Goal: Book appointment/travel/reservation

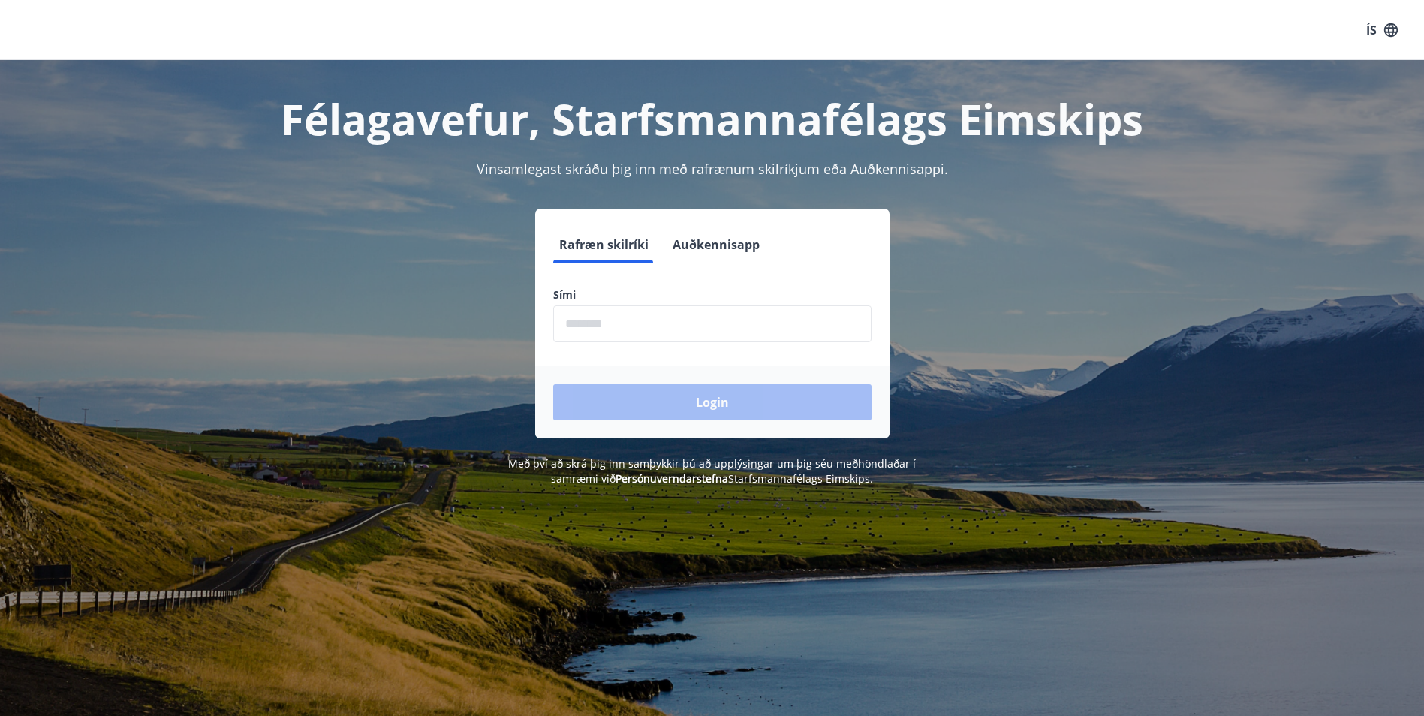
click at [639, 326] on input "phone" at bounding box center [712, 323] width 318 height 37
type input "********"
click at [691, 406] on button "Login" at bounding box center [712, 402] width 318 height 36
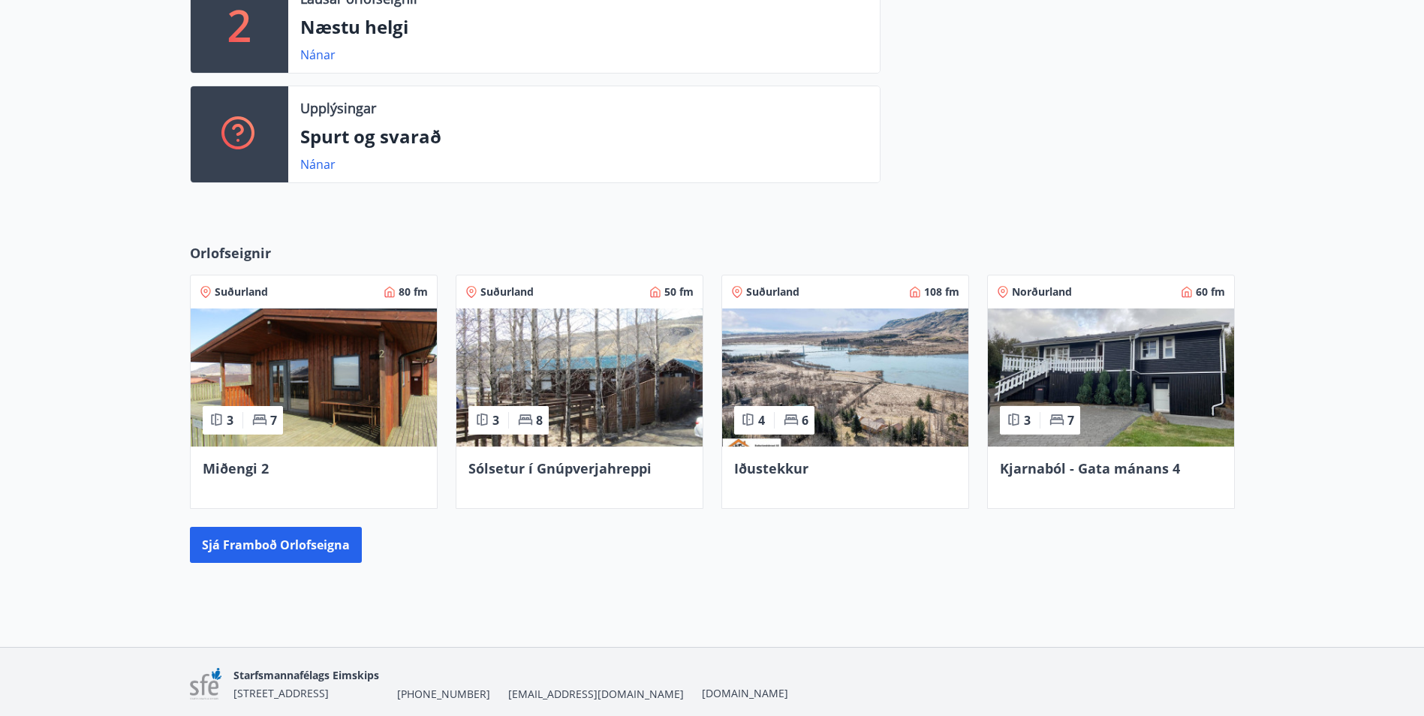
scroll to position [504, 0]
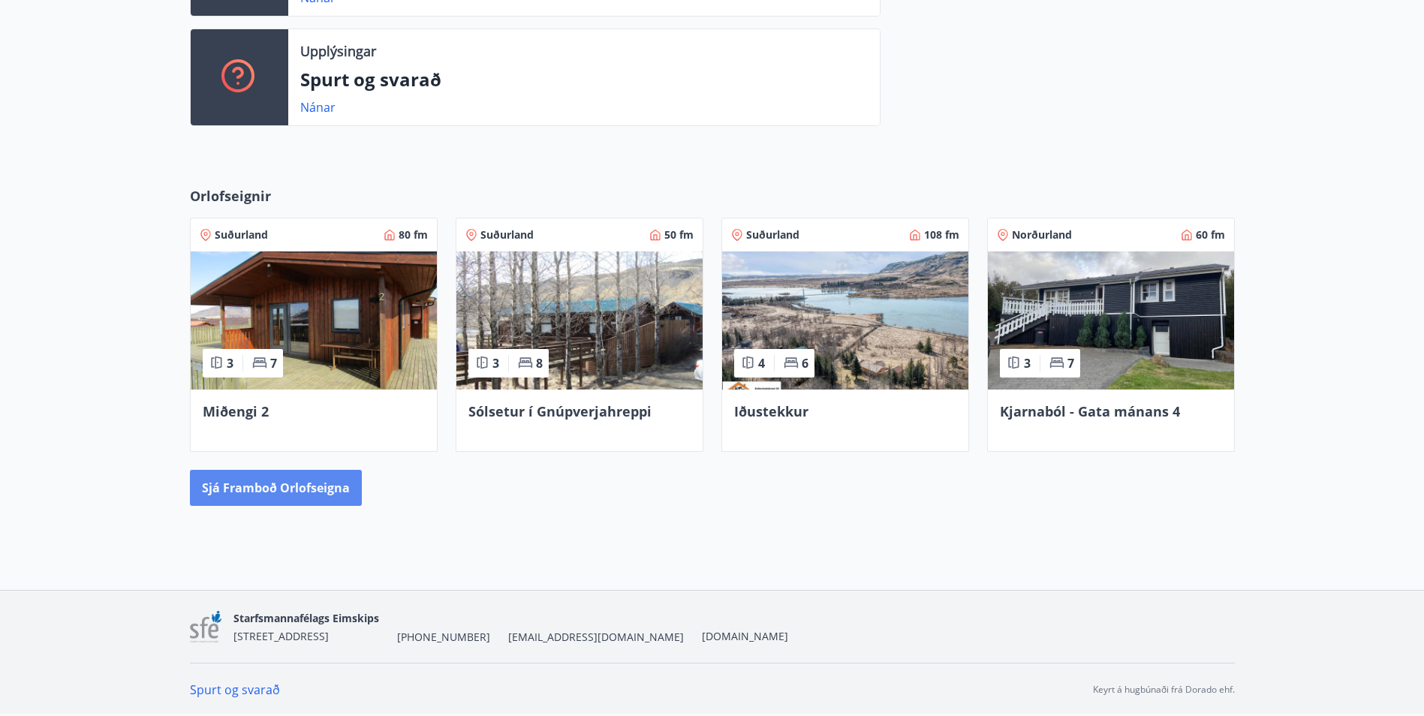
click at [319, 489] on button "Sjá framboð orlofseigna" at bounding box center [276, 488] width 172 height 36
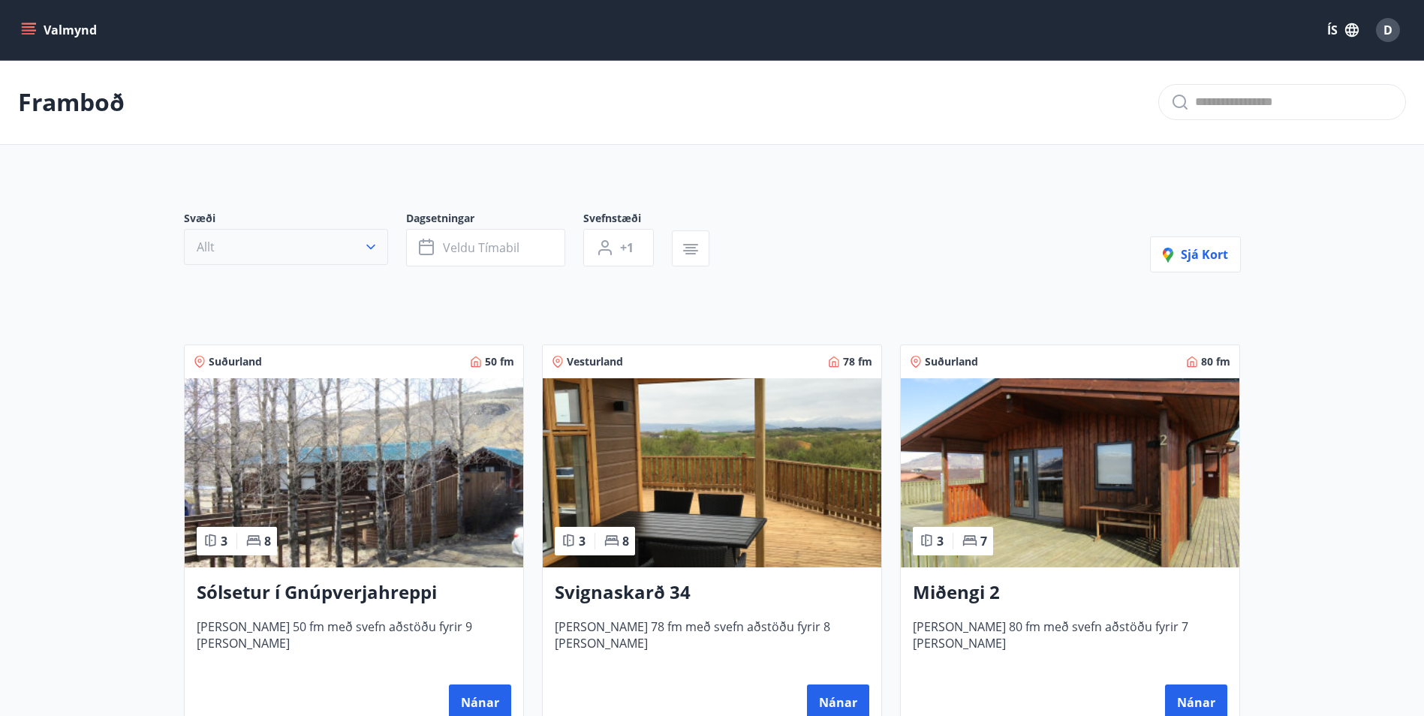
click at [241, 241] on button "Allt" at bounding box center [286, 247] width 204 height 36
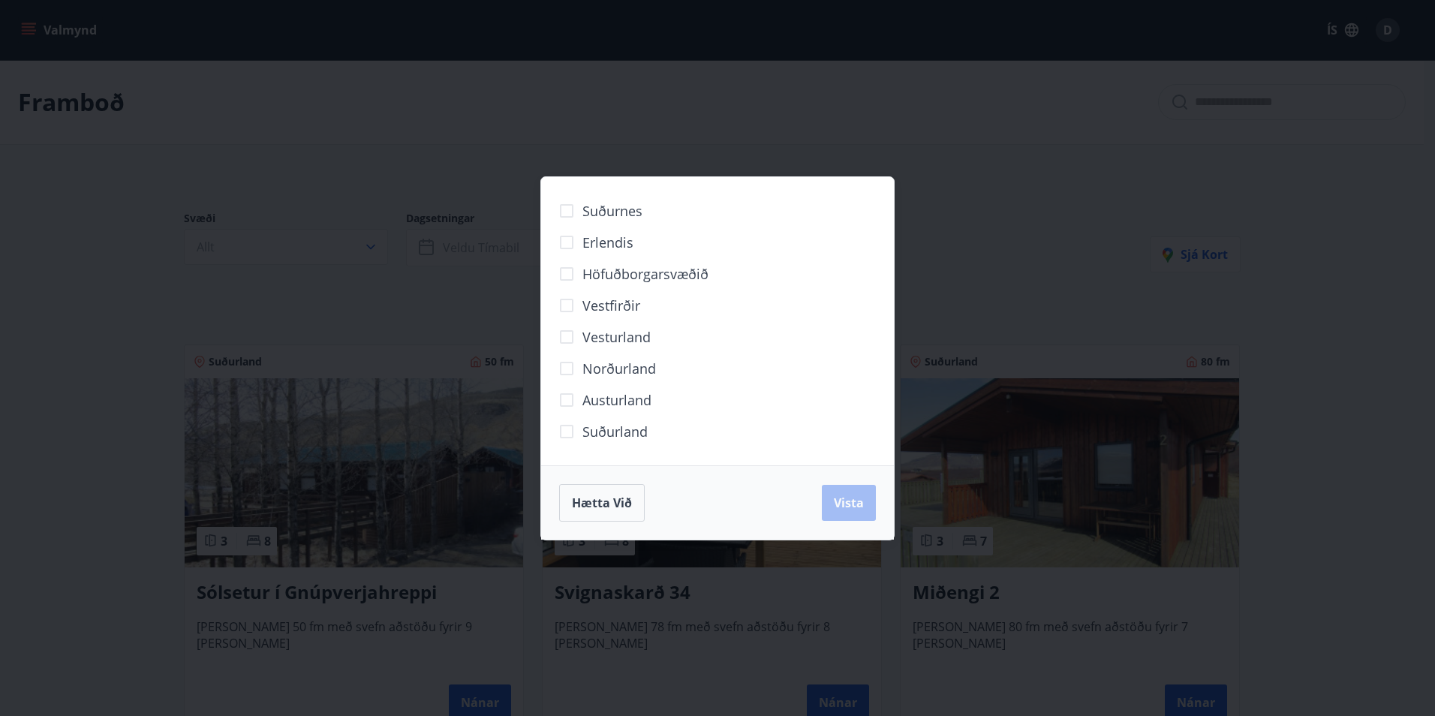
click at [596, 431] on span "Suðurland" at bounding box center [614, 432] width 65 height 20
click at [841, 499] on span "Vista" at bounding box center [849, 503] width 30 height 17
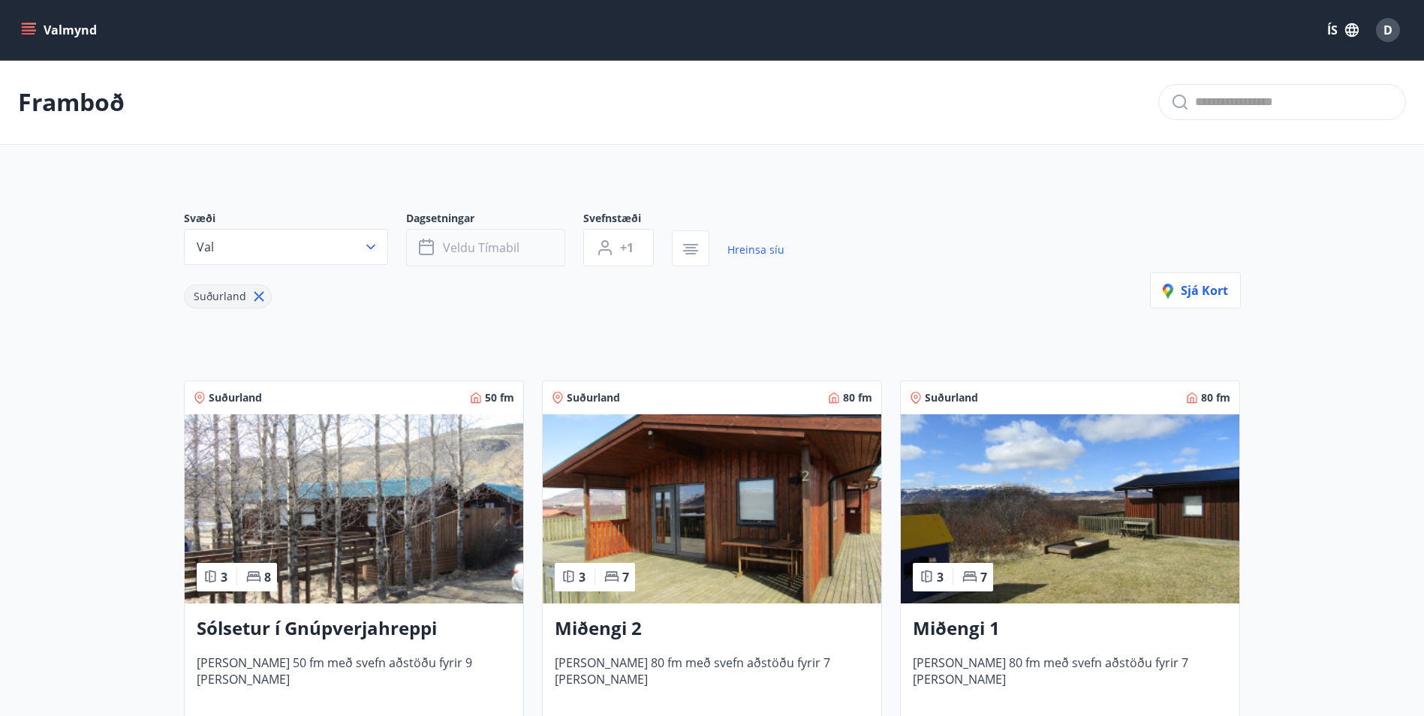
click at [502, 255] on span "Veldu tímabil" at bounding box center [481, 247] width 77 height 17
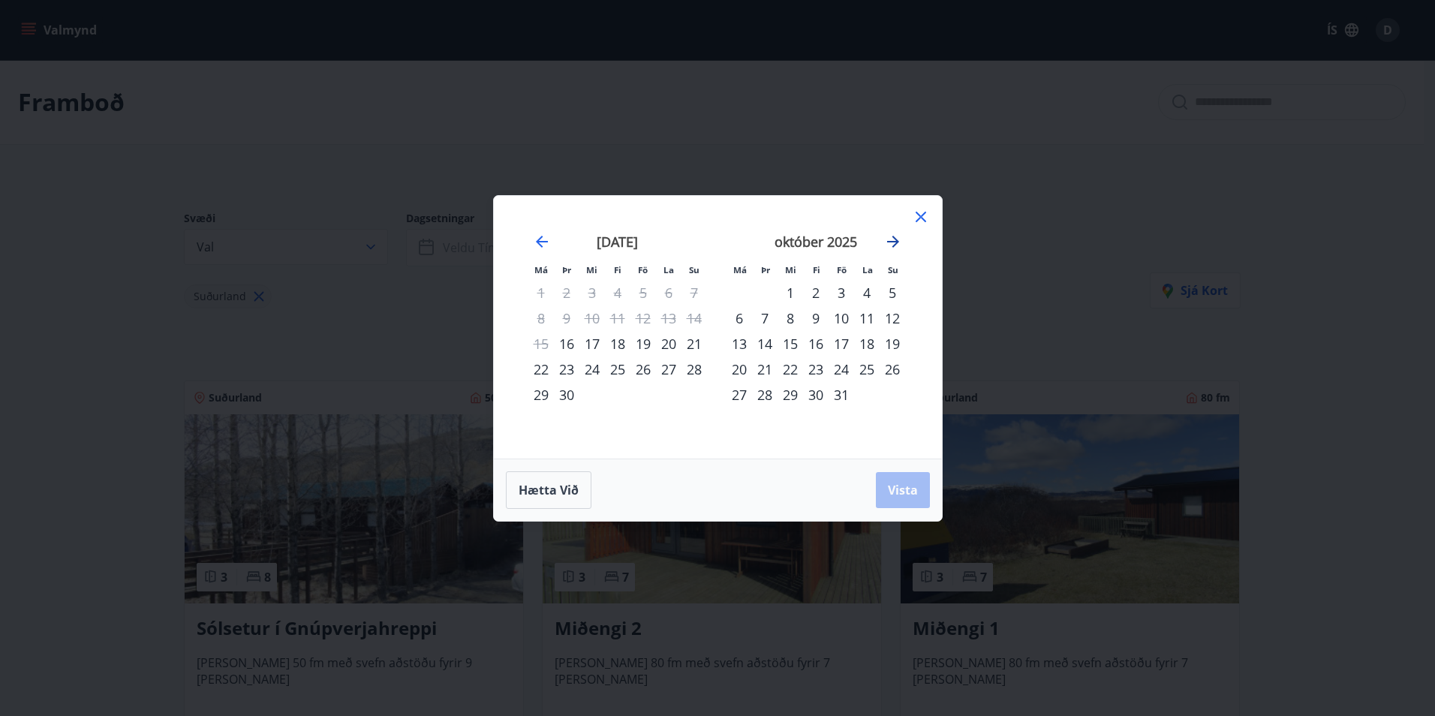
click at [898, 239] on icon "Move forward to switch to the next month." at bounding box center [893, 242] width 18 height 18
click at [898, 238] on icon "Move forward to switch to the next month." at bounding box center [893, 242] width 18 height 18
click at [897, 366] on div "28" at bounding box center [893, 370] width 26 height 26
click at [890, 239] on icon "Move forward to switch to the next month." at bounding box center [893, 242] width 18 height 18
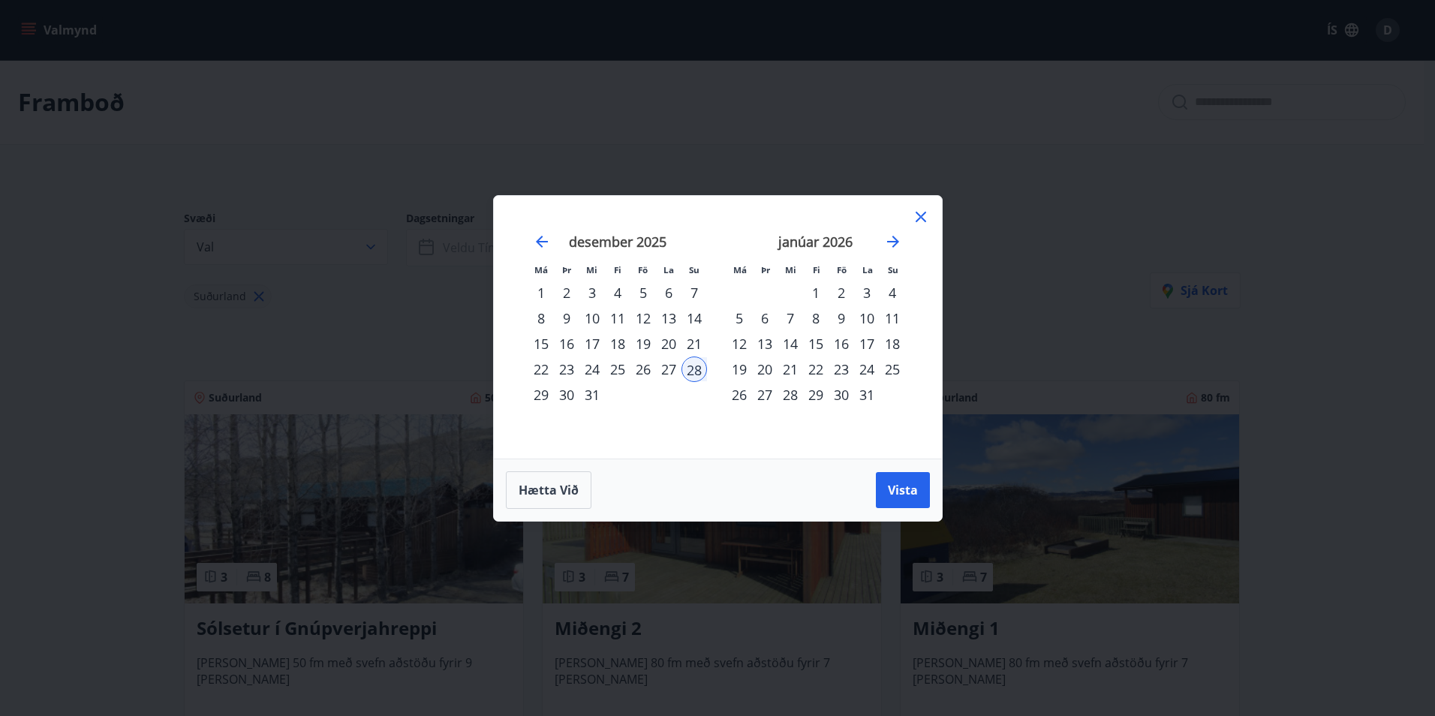
click at [868, 288] on div "3" at bounding box center [867, 293] width 26 height 26
click at [916, 484] on span "Vista" at bounding box center [903, 490] width 30 height 17
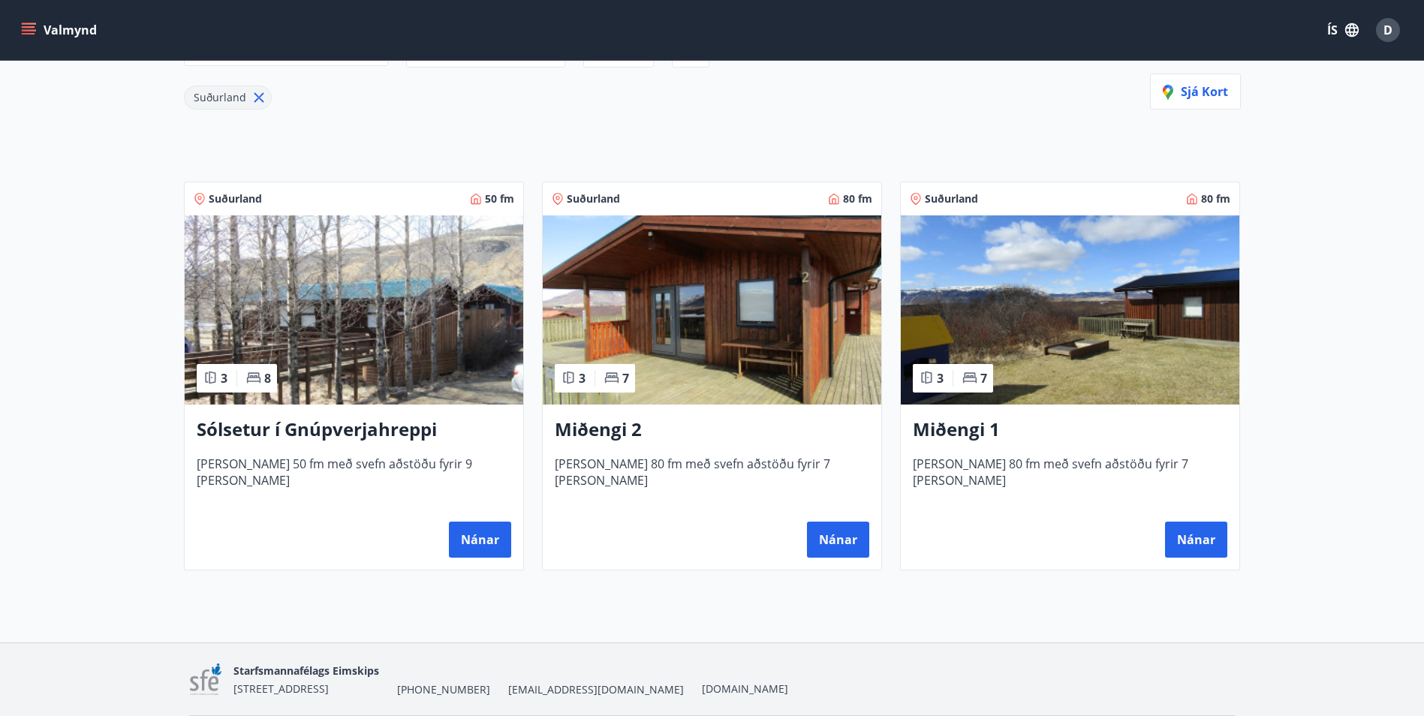
scroll to position [225, 0]
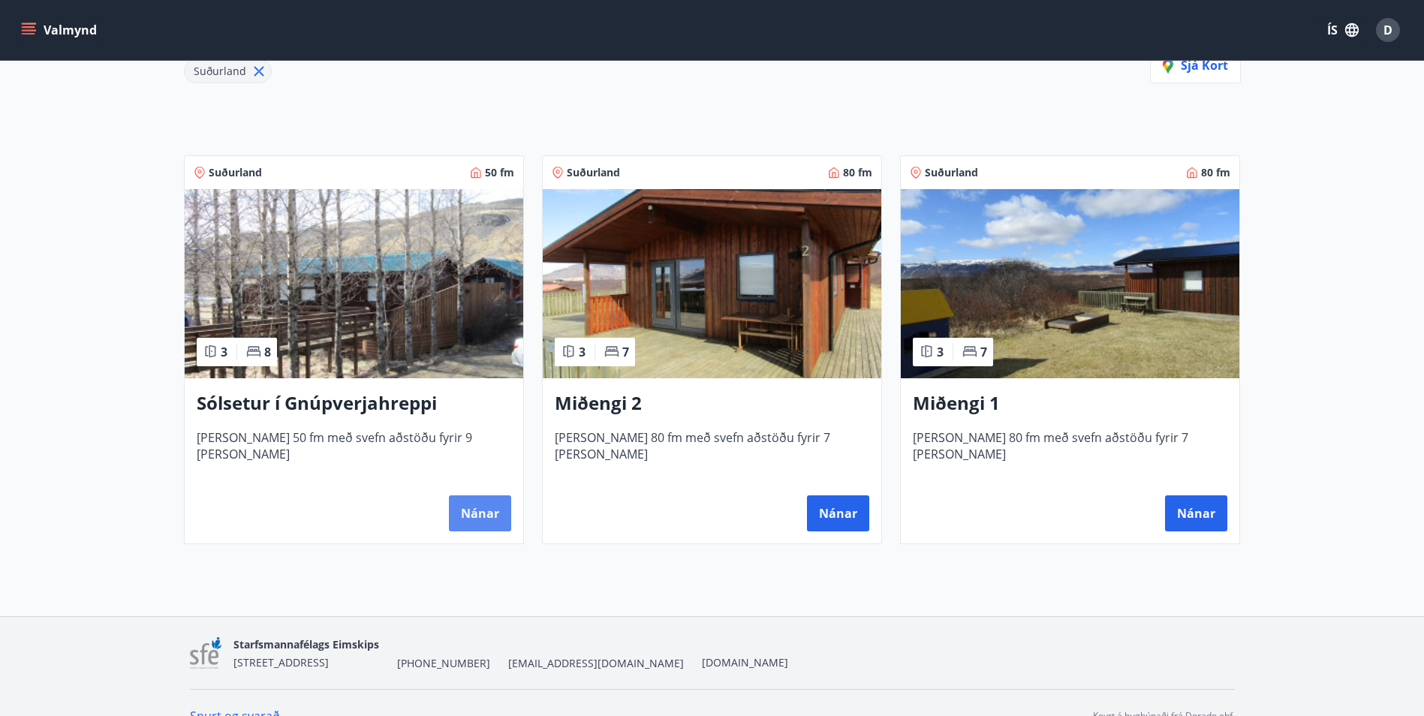
click at [498, 522] on button "Nánar" at bounding box center [480, 513] width 62 height 36
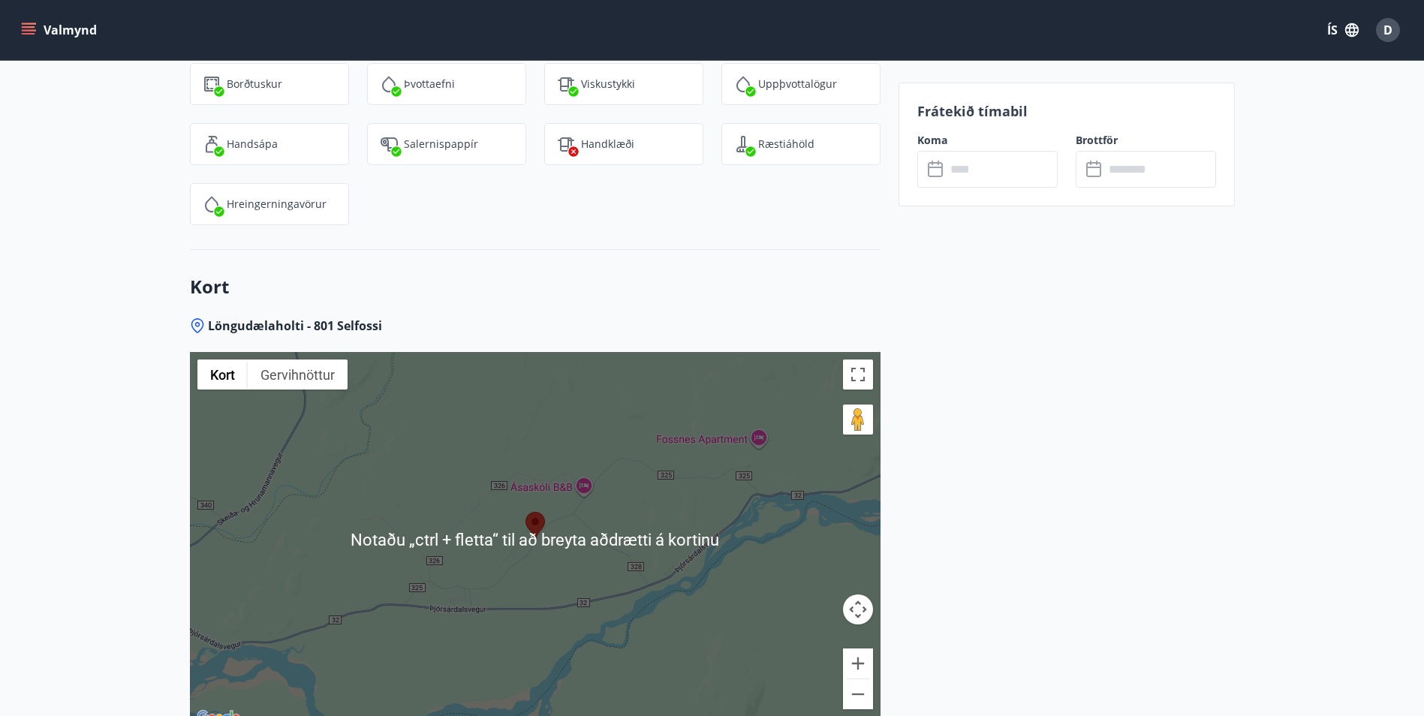
scroll to position [2102, 0]
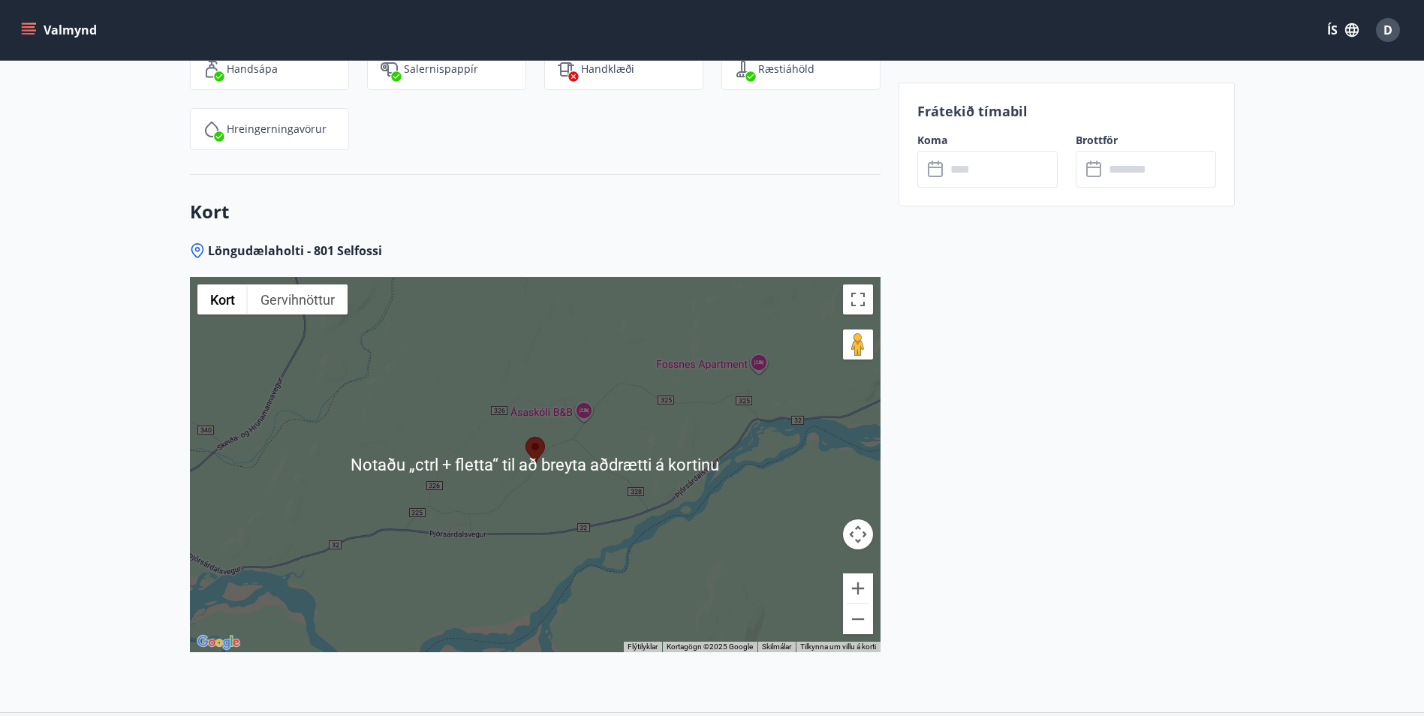
click at [546, 473] on div at bounding box center [535, 464] width 691 height 375
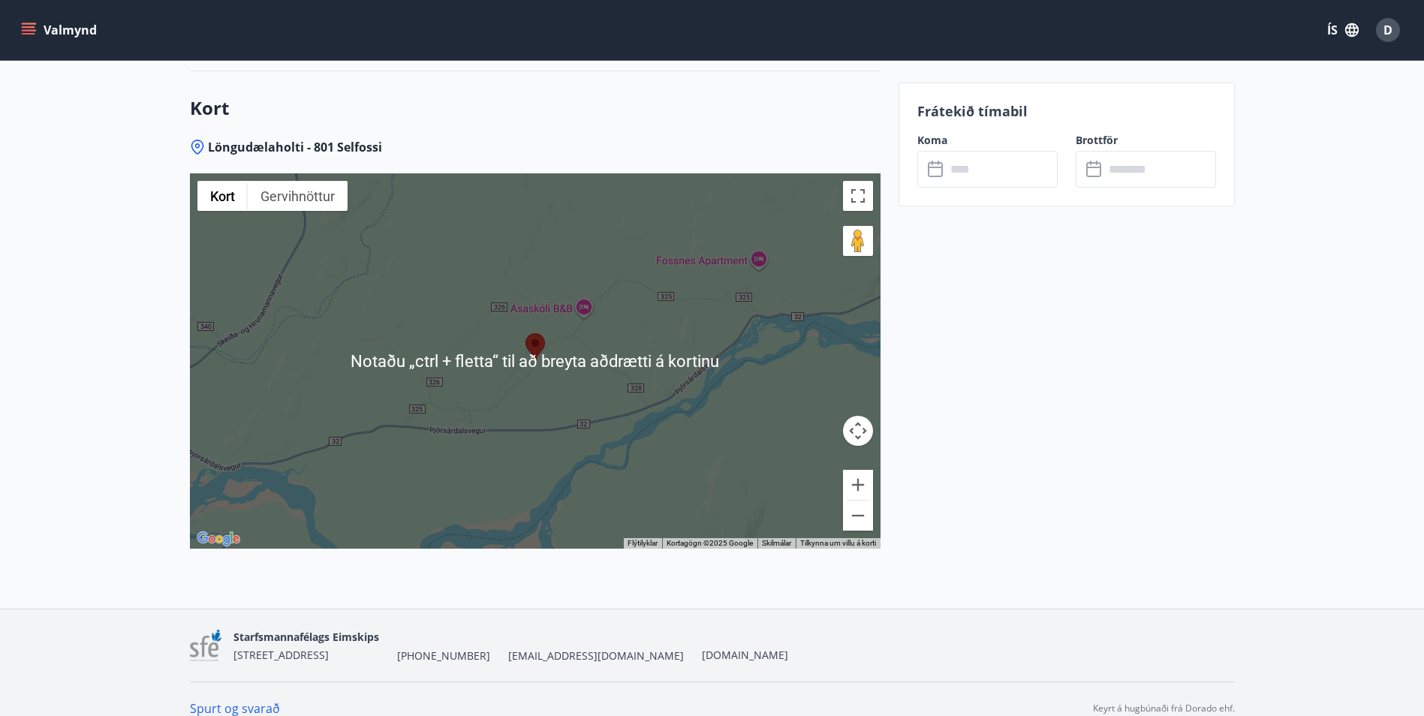
scroll to position [2206, 0]
click at [503, 381] on div at bounding box center [535, 360] width 691 height 375
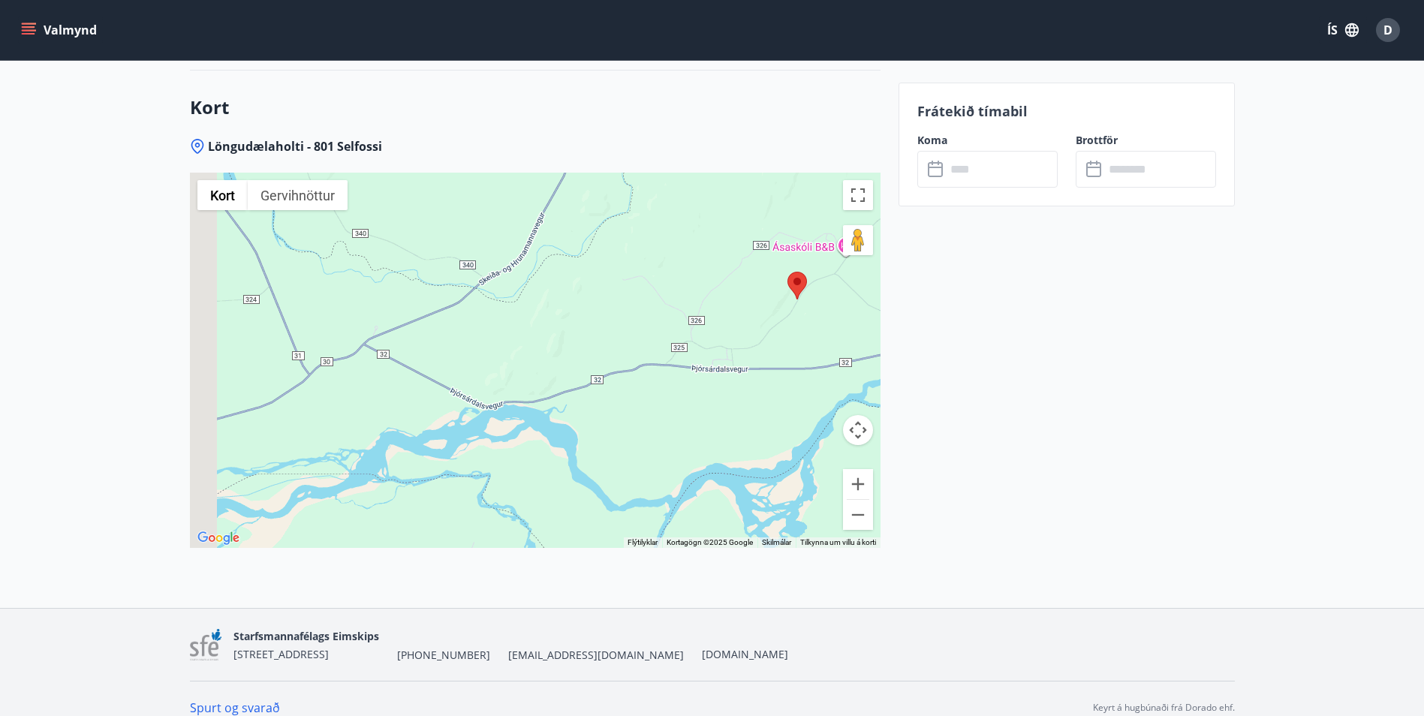
drag, startPoint x: 437, startPoint y: 368, endPoint x: 736, endPoint y: 289, distance: 308.9
click at [771, 270] on div at bounding box center [535, 360] width 691 height 375
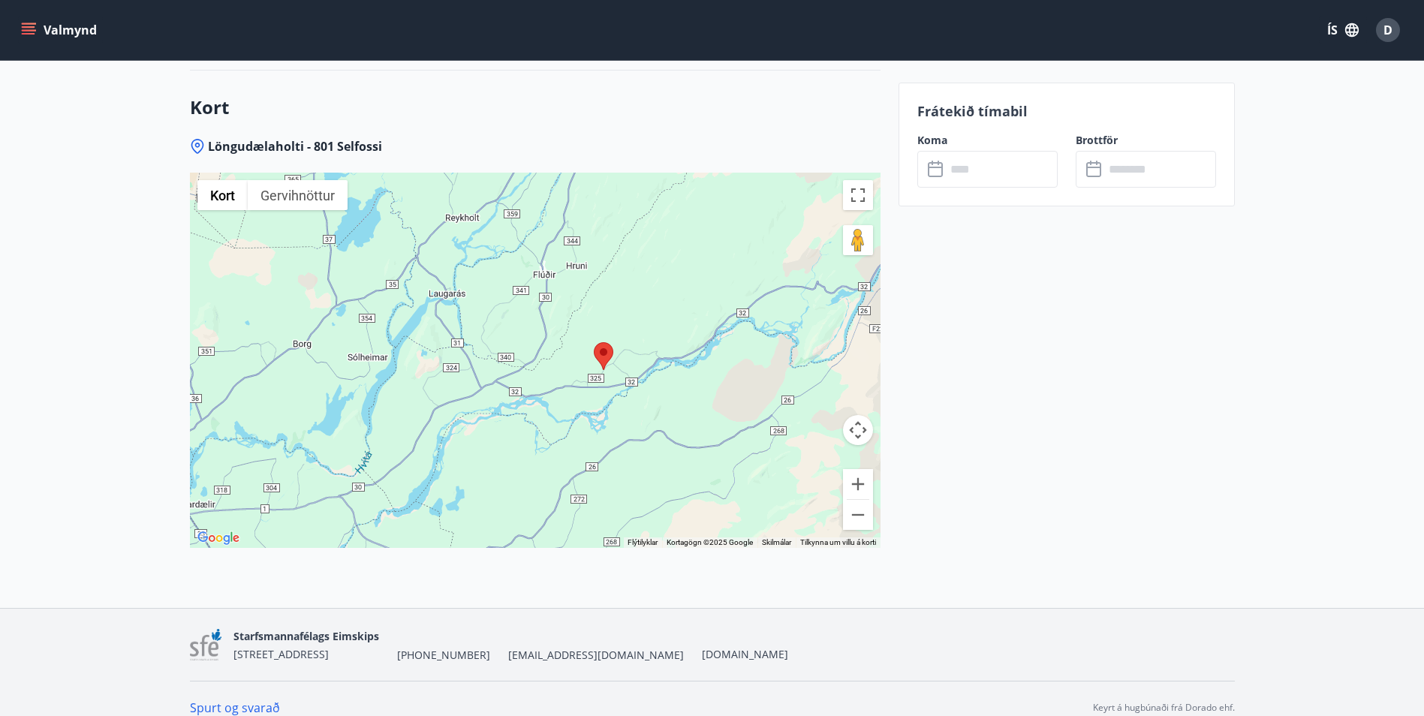
drag, startPoint x: 739, startPoint y: 329, endPoint x: 591, endPoint y: 404, distance: 165.8
click at [591, 404] on div at bounding box center [535, 360] width 691 height 375
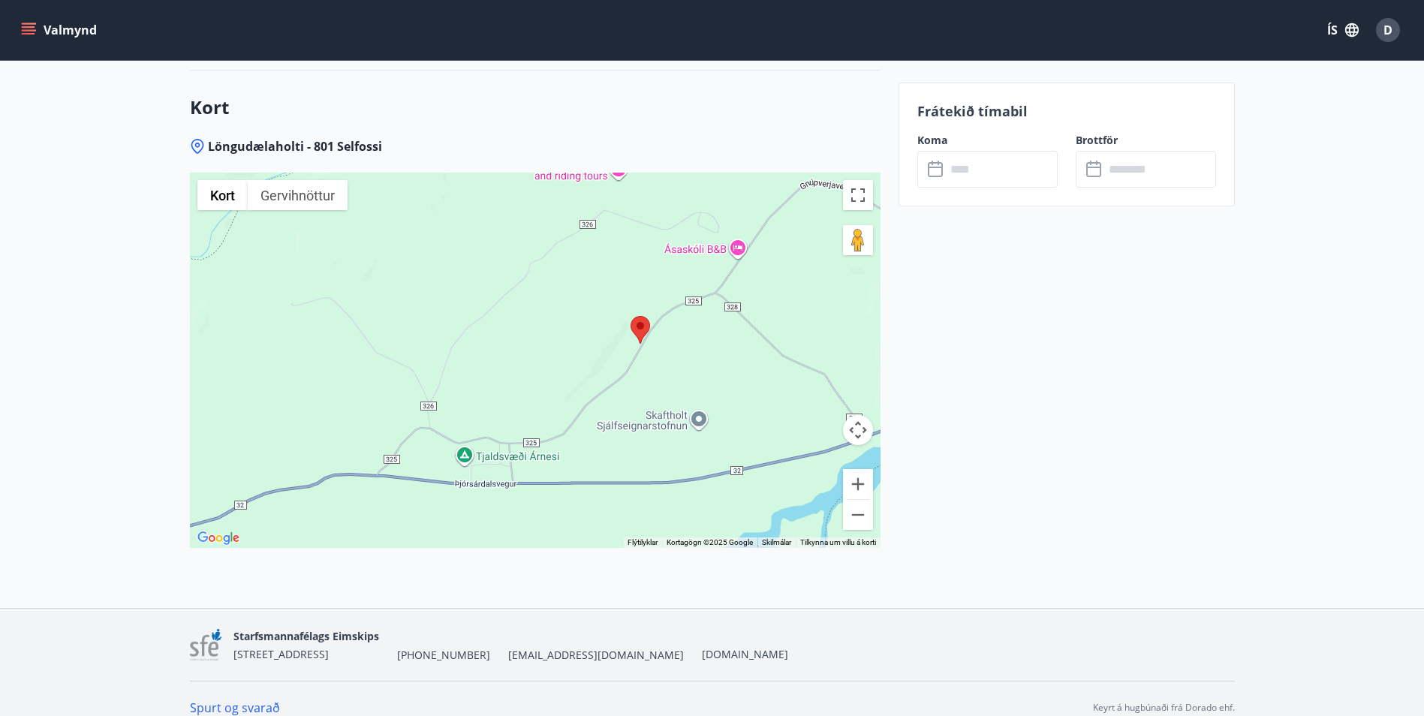
drag, startPoint x: 629, startPoint y: 416, endPoint x: 651, endPoint y: 364, distance: 56.5
click at [651, 364] on div at bounding box center [535, 360] width 691 height 375
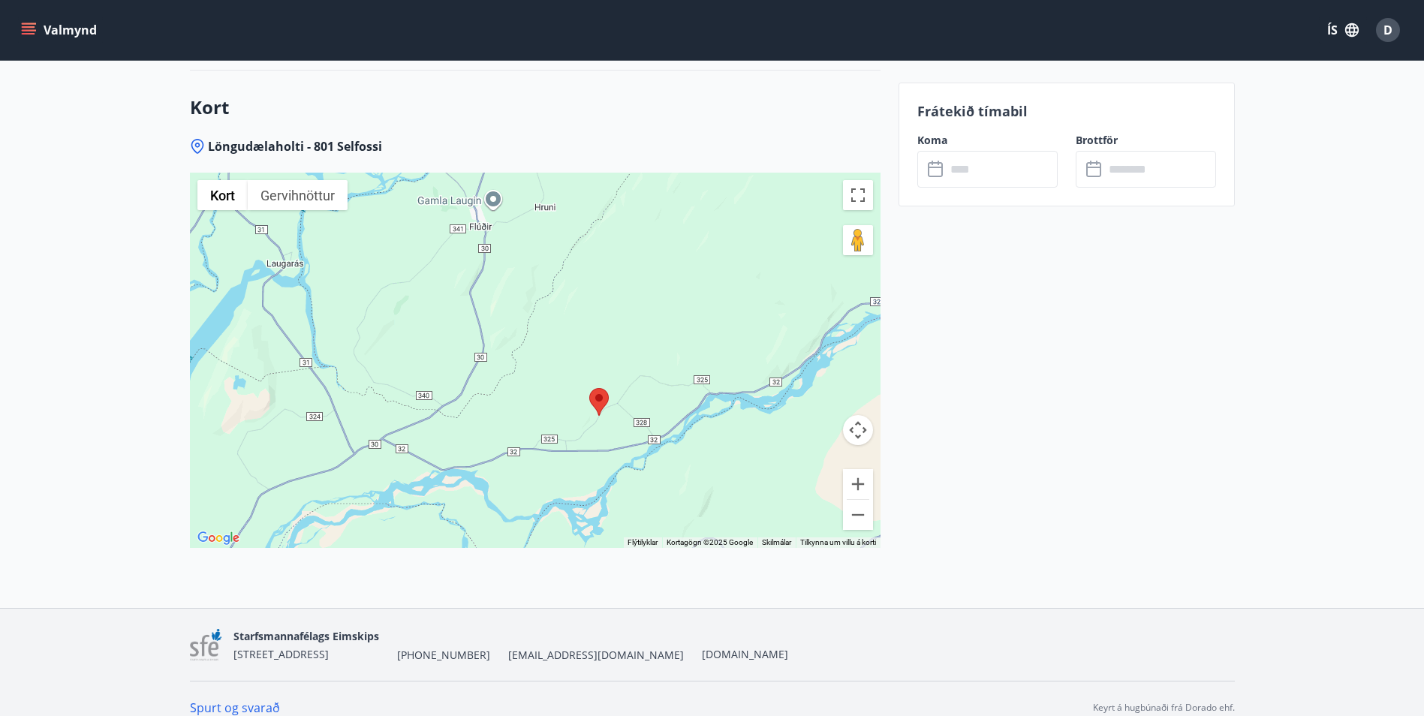
drag, startPoint x: 651, startPoint y: 364, endPoint x: 597, endPoint y: 411, distance: 72.4
click at [597, 411] on div at bounding box center [535, 360] width 691 height 375
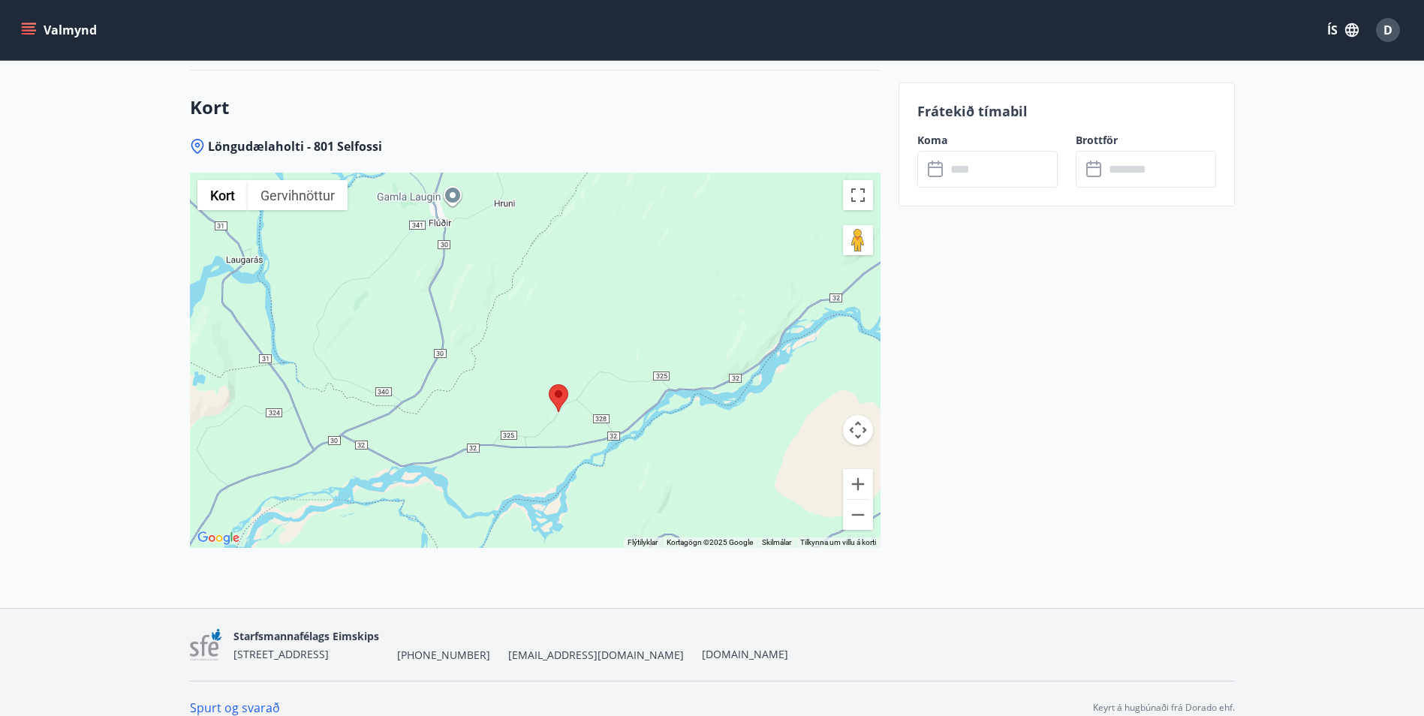
drag, startPoint x: 549, startPoint y: 450, endPoint x: 588, endPoint y: 405, distance: 59.6
click at [588, 405] on div at bounding box center [535, 360] width 691 height 375
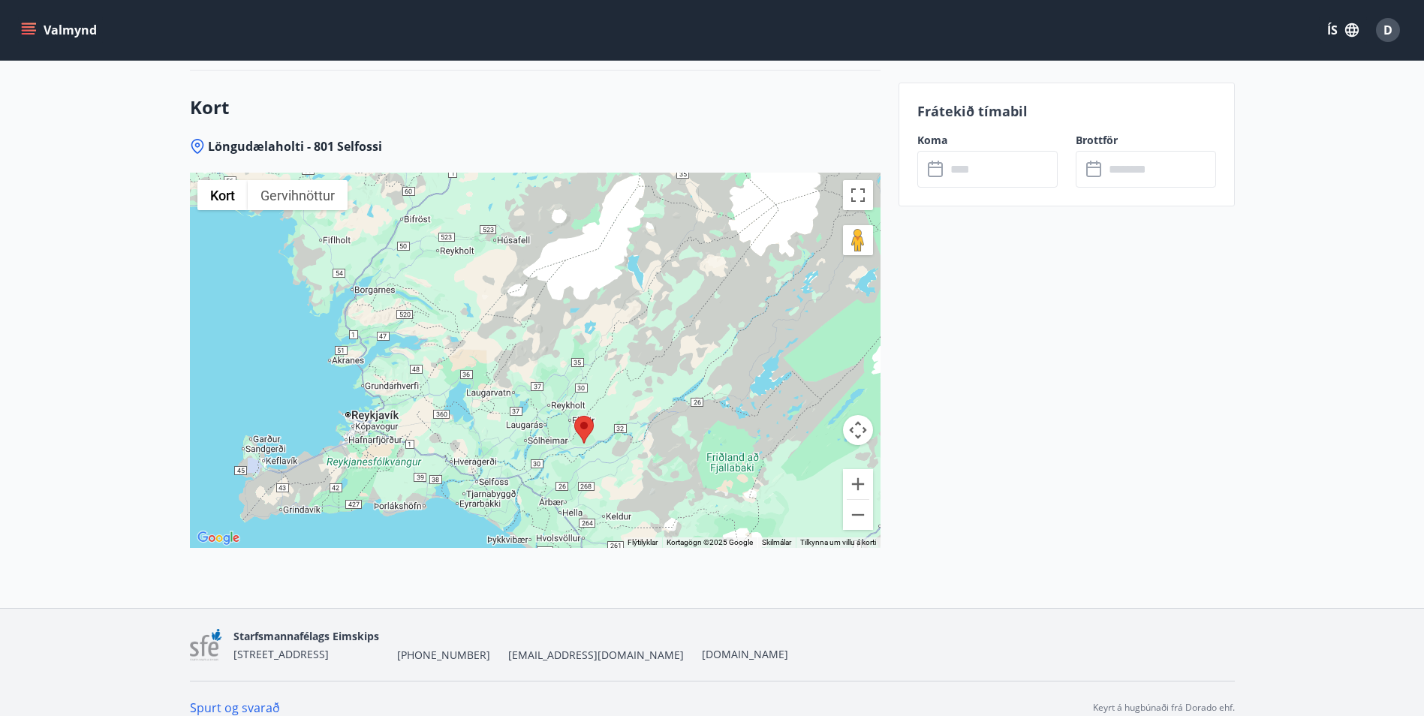
drag, startPoint x: 573, startPoint y: 380, endPoint x: 585, endPoint y: 435, distance: 56.8
click at [585, 435] on div at bounding box center [535, 360] width 691 height 375
click at [979, 177] on input "text" at bounding box center [1002, 169] width 112 height 37
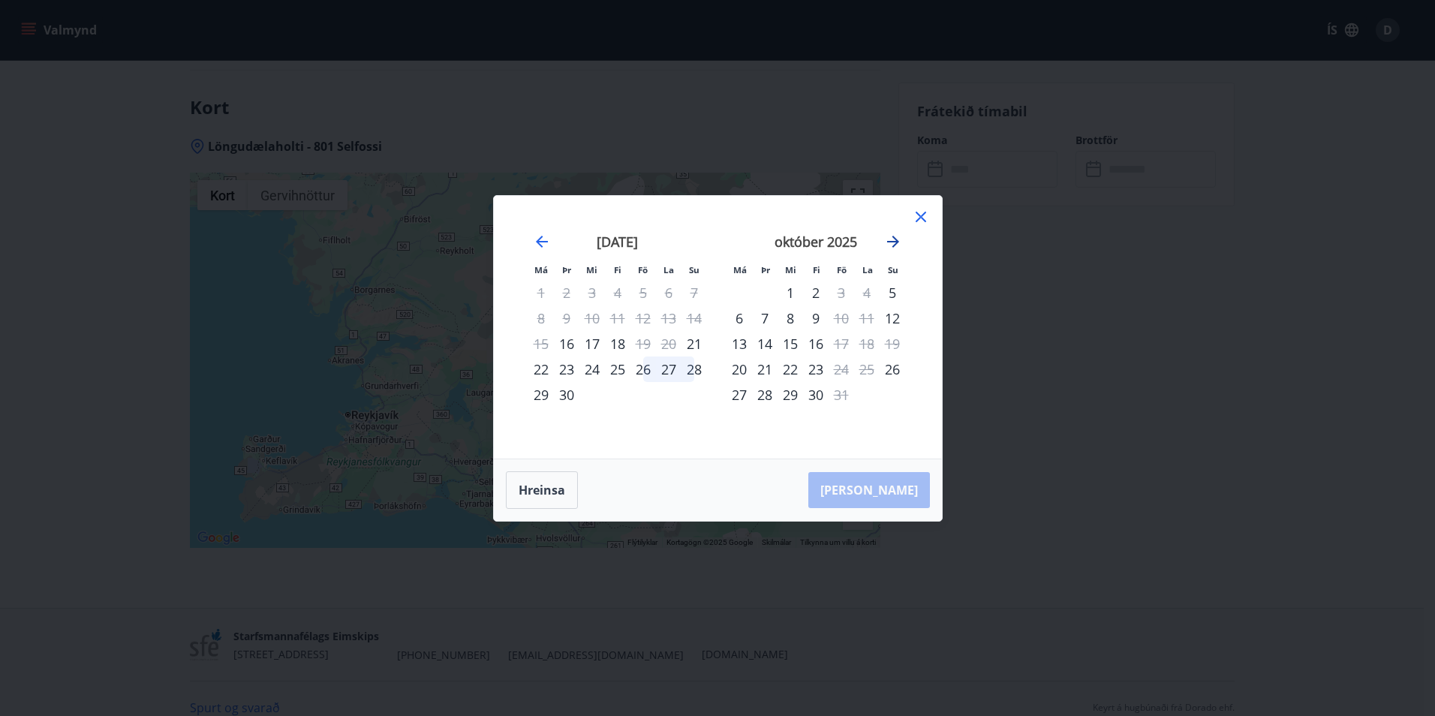
click at [888, 236] on icon "Move forward to switch to the next month." at bounding box center [893, 242] width 18 height 18
click at [892, 369] on div "28" at bounding box center [893, 370] width 26 height 26
click at [889, 243] on icon "Move forward to switch to the next month." at bounding box center [893, 242] width 18 height 18
click at [865, 289] on div "3" at bounding box center [867, 293] width 26 height 26
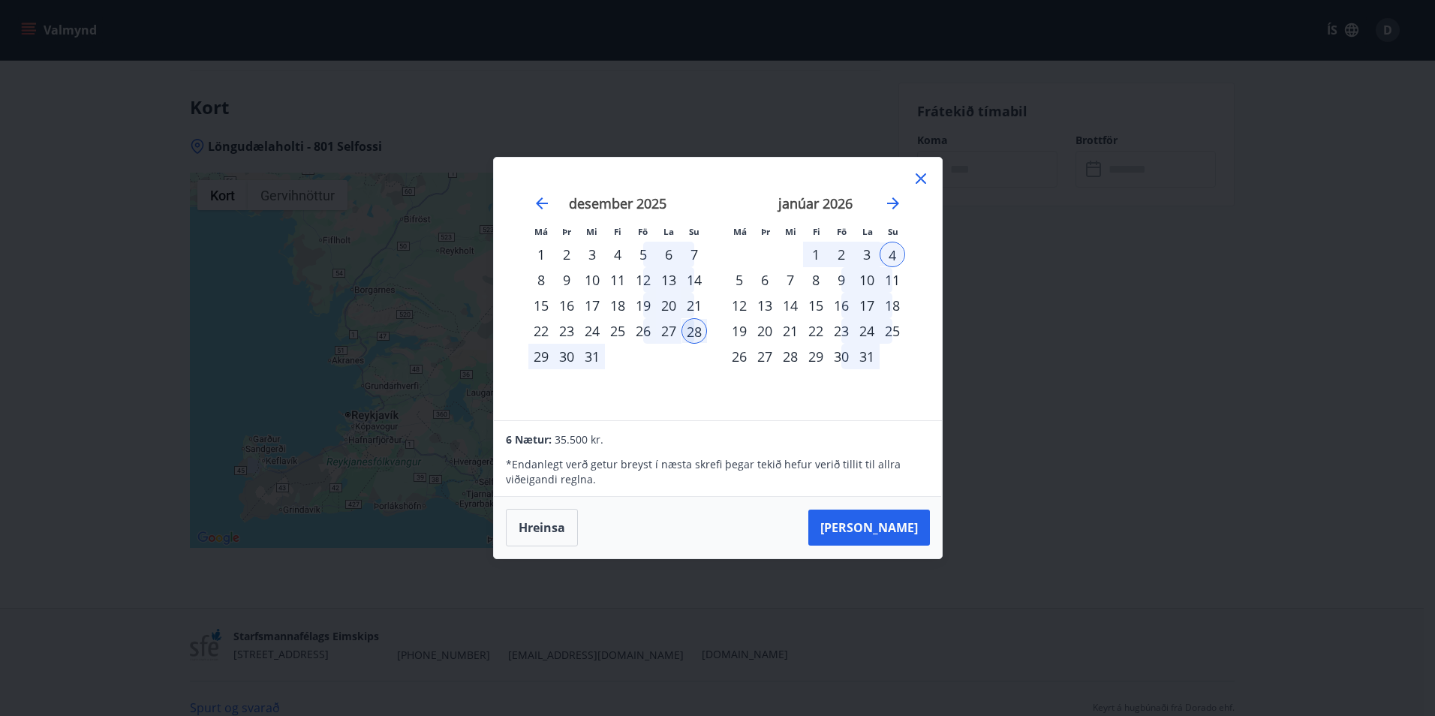
click at [850, 252] on div "2" at bounding box center [842, 255] width 26 height 26
click at [864, 255] on div "3" at bounding box center [867, 255] width 26 height 26
click at [868, 257] on div "3" at bounding box center [867, 255] width 26 height 26
click at [691, 330] on div "28" at bounding box center [695, 331] width 26 height 26
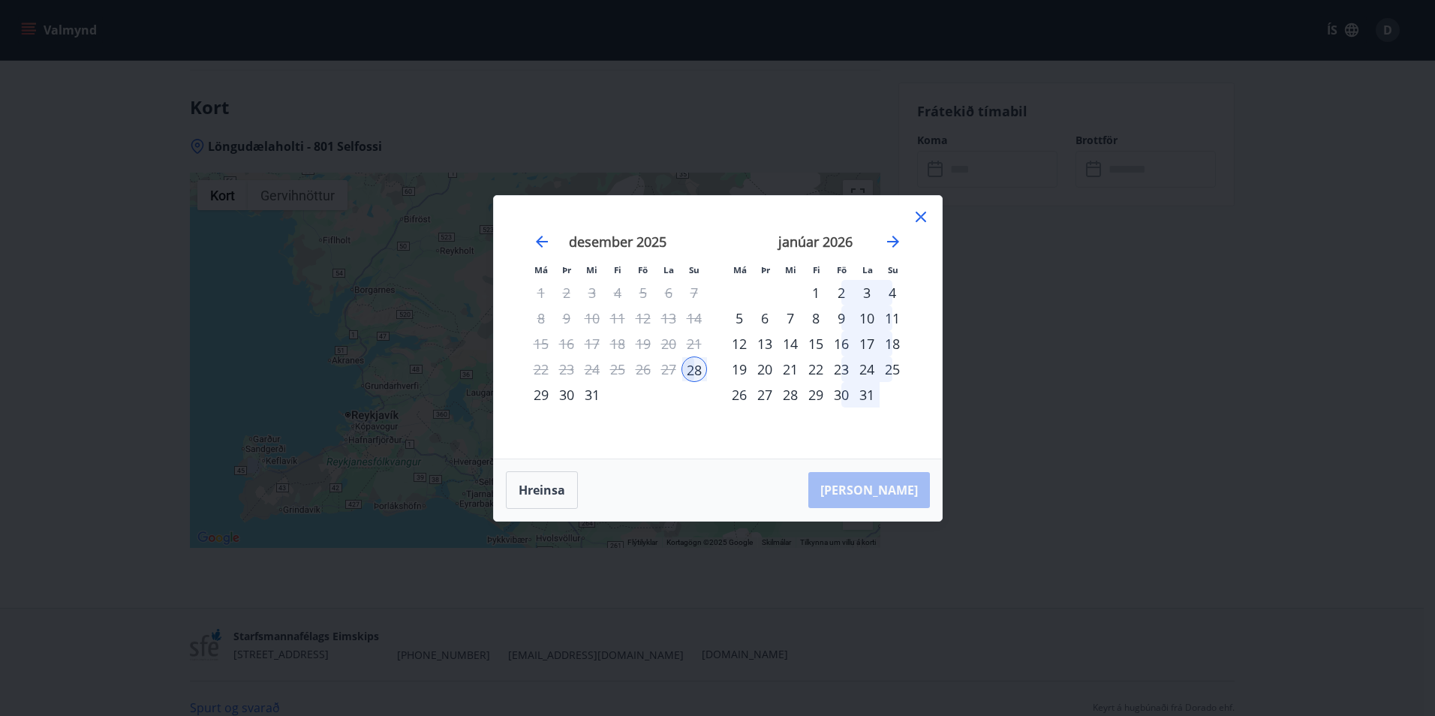
click at [868, 290] on div "3" at bounding box center [867, 293] width 26 height 26
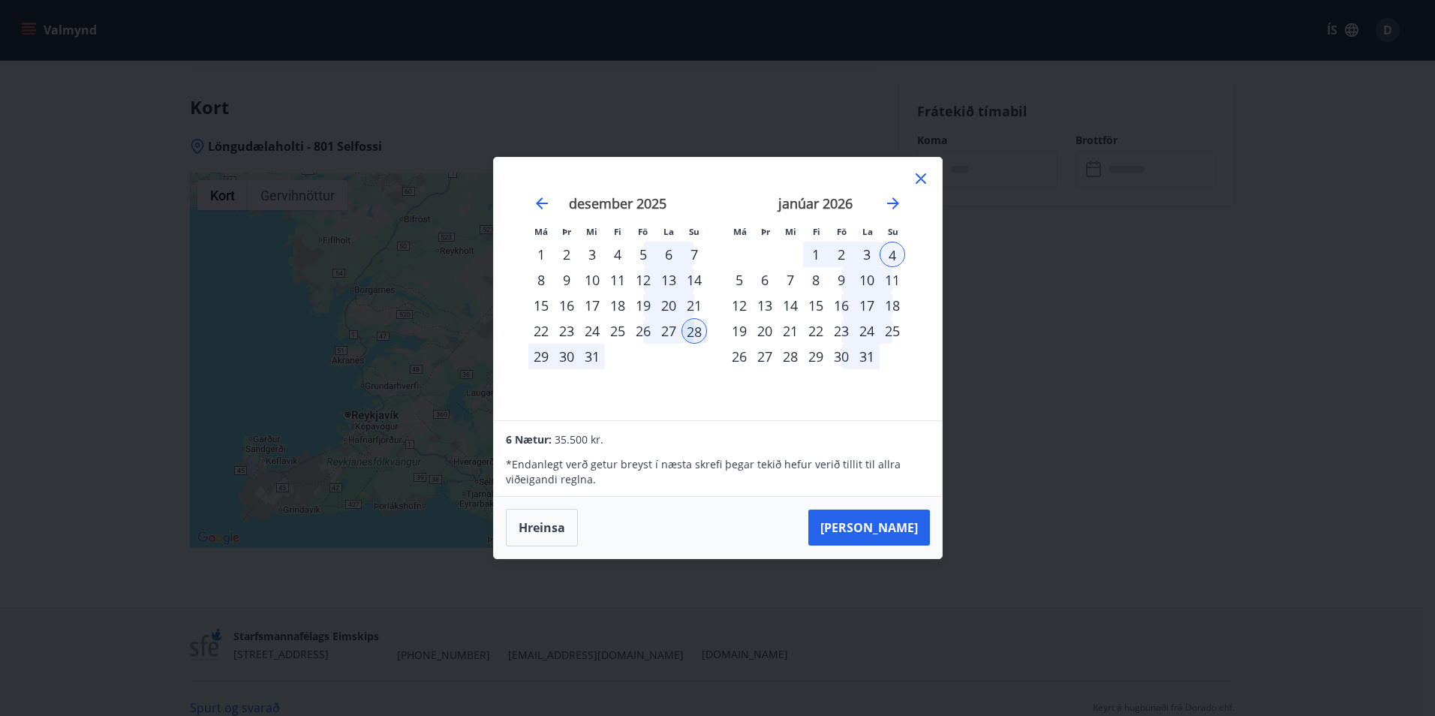
click at [920, 180] on icon at bounding box center [921, 179] width 18 height 18
